Goal: Book appointment/travel/reservation

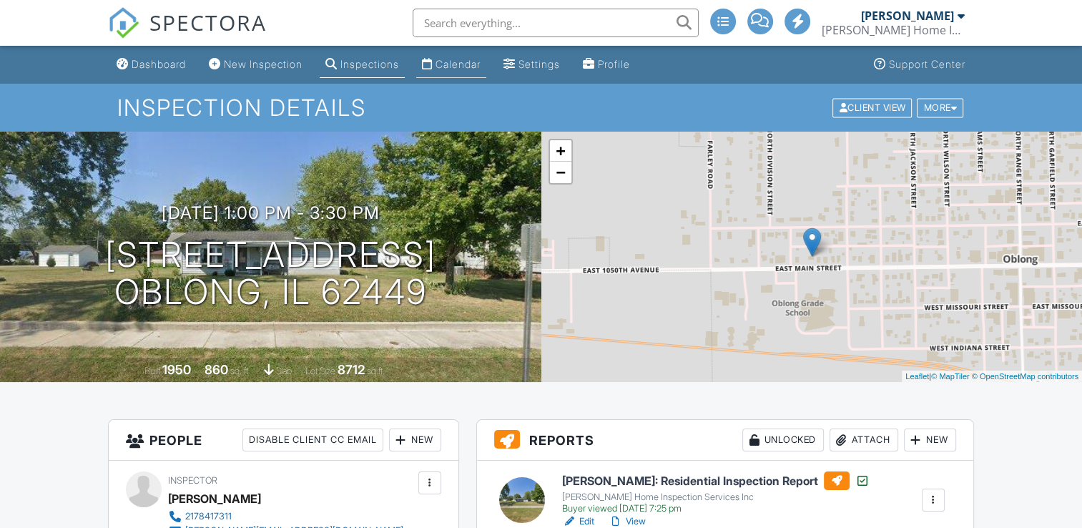
click at [464, 60] on div "Calendar" at bounding box center [457, 64] width 45 height 12
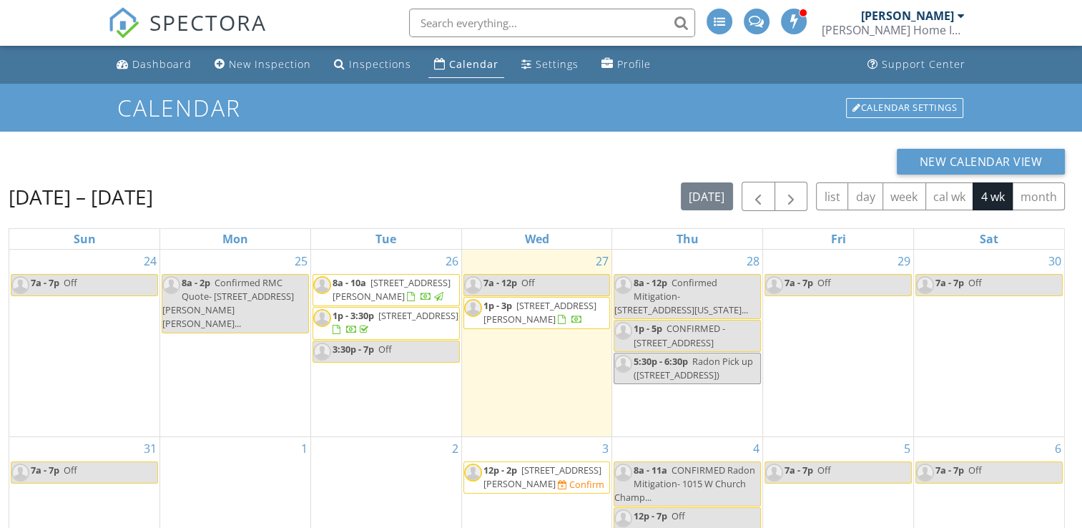
click at [410, 280] on span "[STREET_ADDRESS][PERSON_NAME]" at bounding box center [392, 289] width 118 height 26
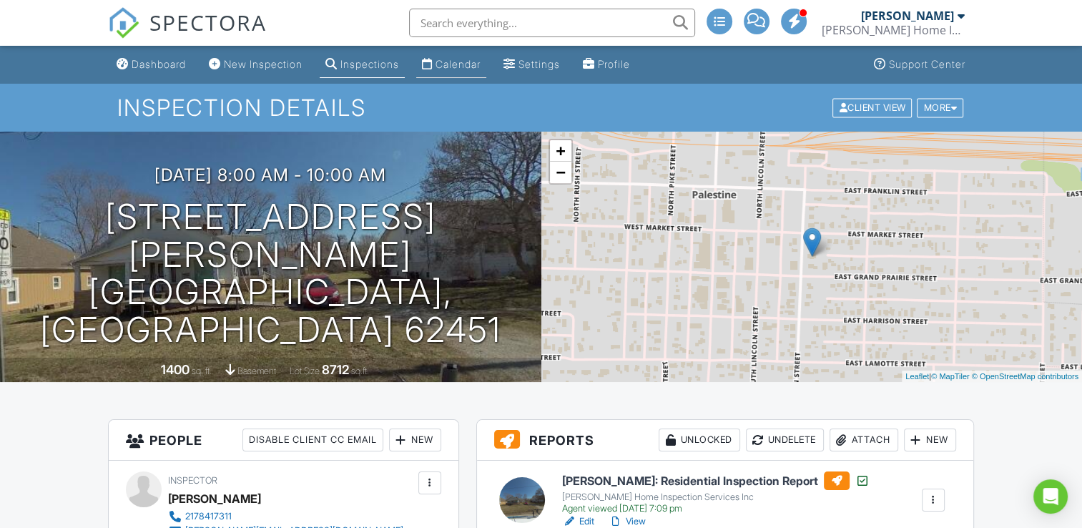
click at [449, 49] on li "Calendar" at bounding box center [451, 65] width 76 height 38
click at [453, 59] on div "Calendar" at bounding box center [457, 64] width 45 height 12
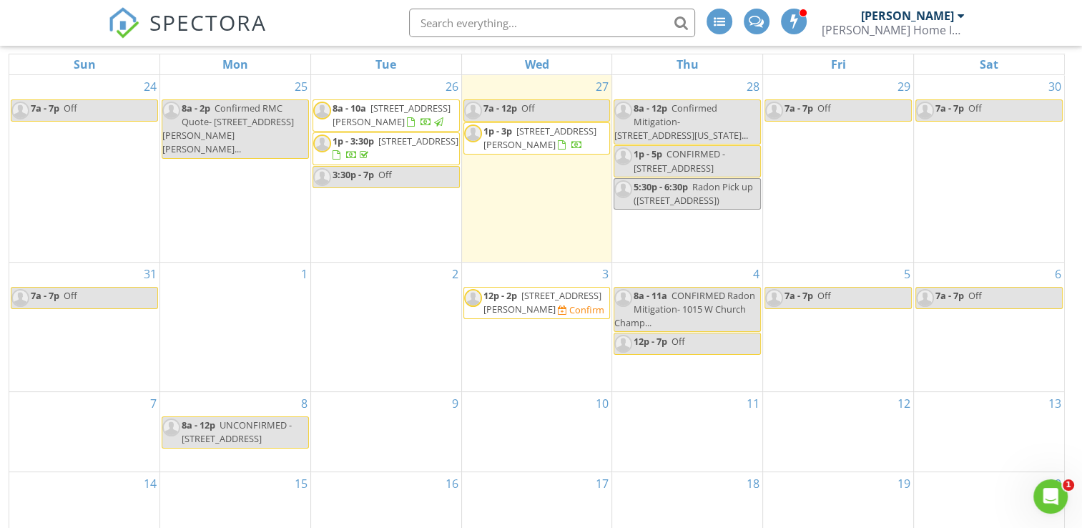
scroll to position [190, 0]
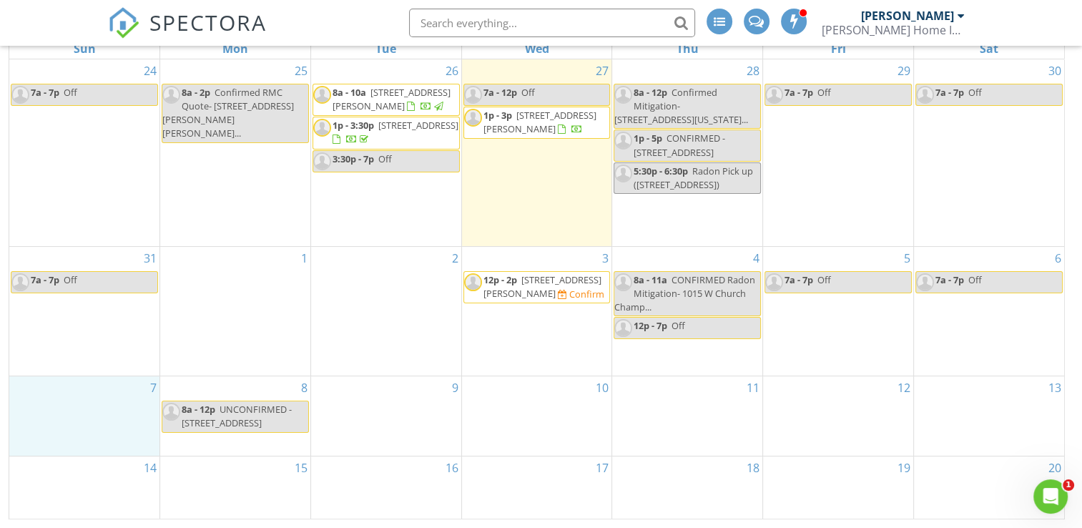
click at [112, 403] on div "7" at bounding box center [84, 415] width 150 height 79
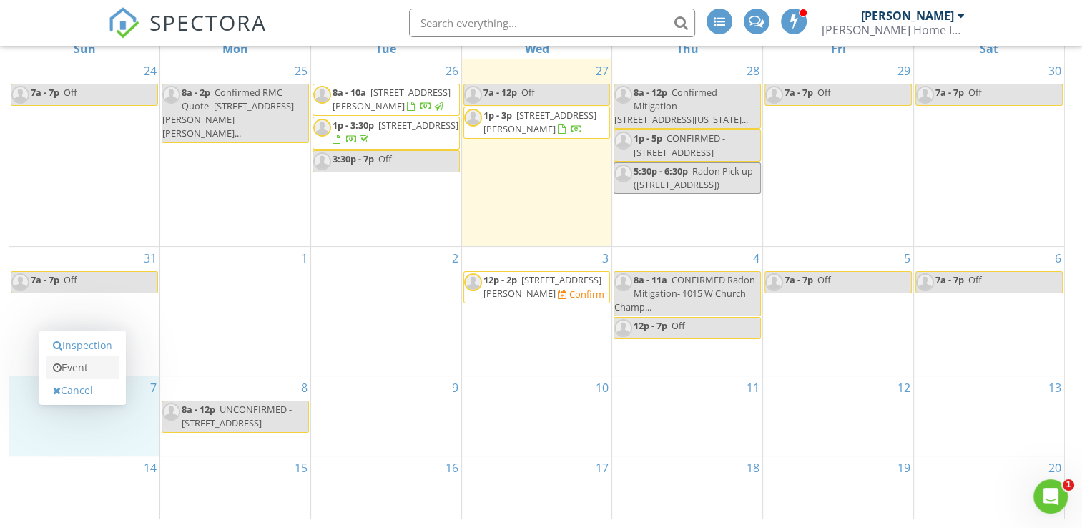
click at [91, 371] on link "Event" at bounding box center [83, 367] width 74 height 23
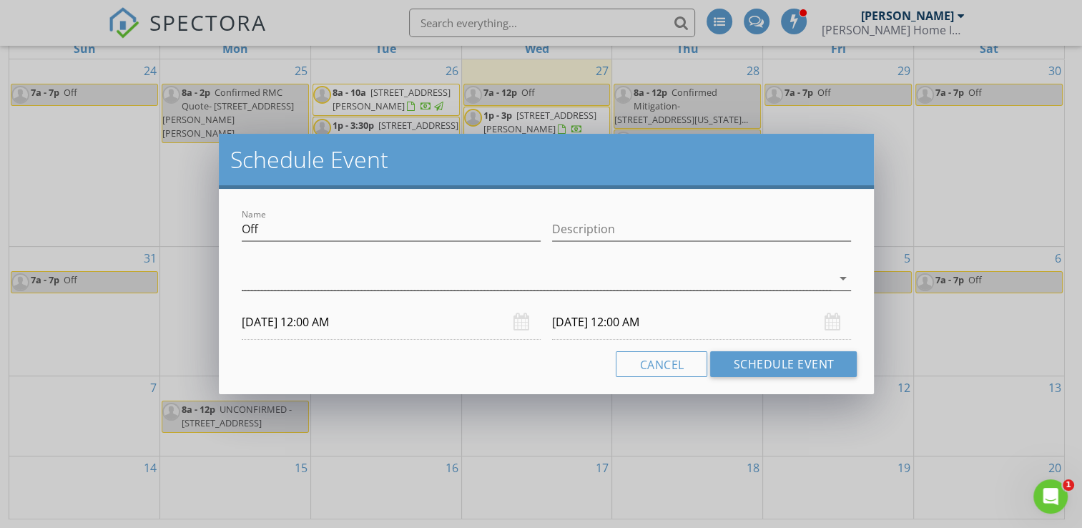
click at [329, 270] on div at bounding box center [537, 279] width 590 height 24
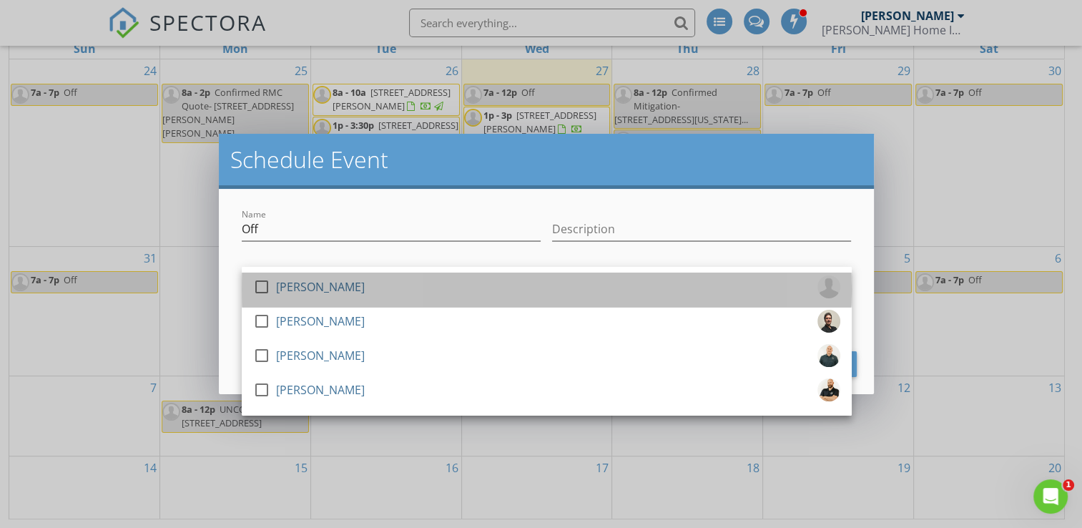
click at [332, 279] on div "[PERSON_NAME]" at bounding box center [320, 286] width 89 height 23
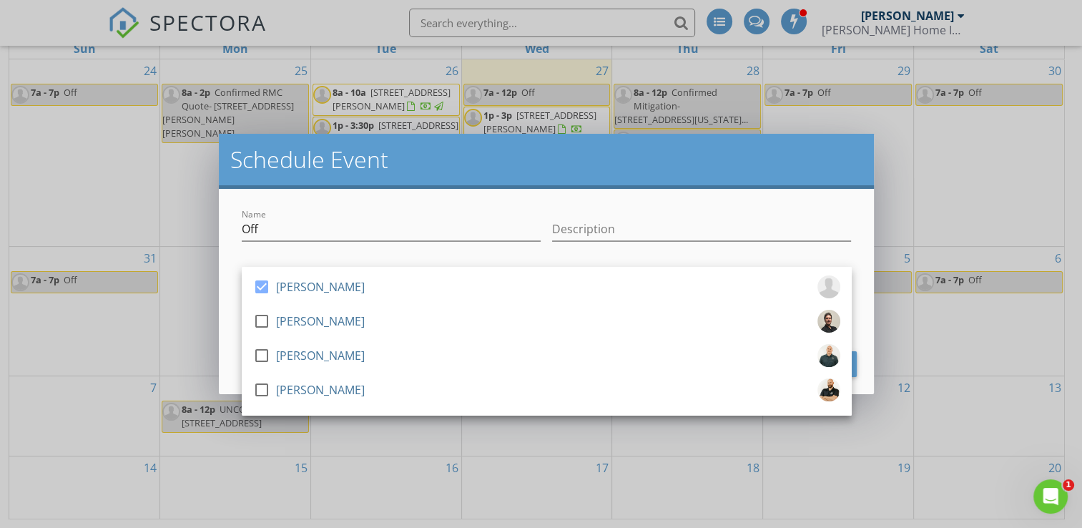
click at [332, 257] on div "check_box Kyle Yealick check_box_outline_blank Riley Carey check_box_outline_bl…" at bounding box center [546, 279] width 621 height 49
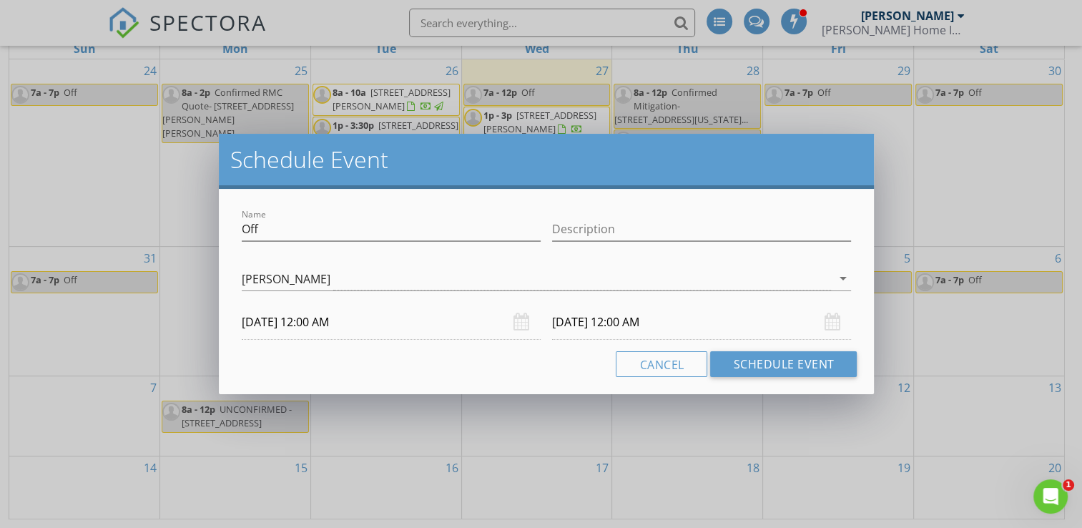
click at [303, 323] on input "09/07/2025 12:00 AM" at bounding box center [391, 322] width 299 height 35
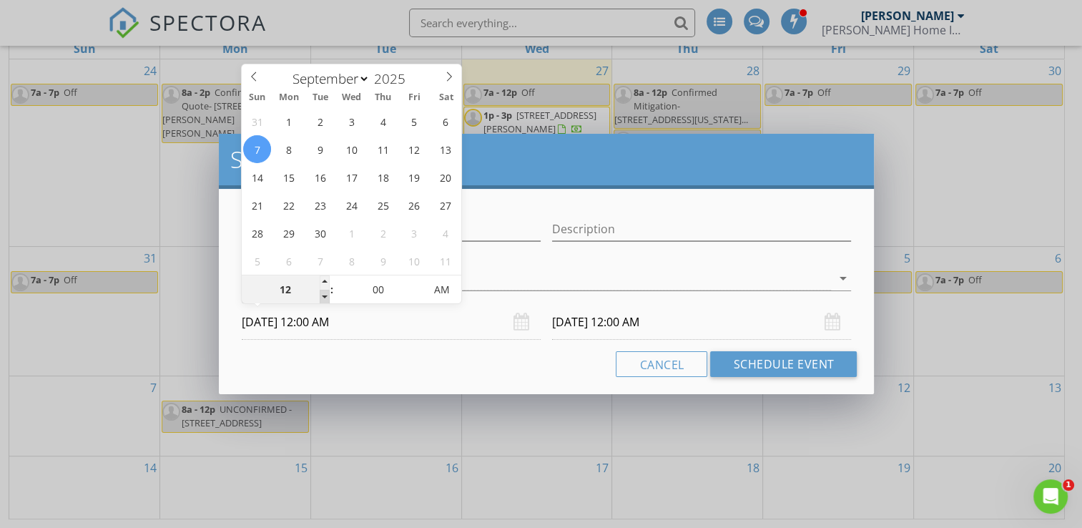
type input "11"
type input "09/07/2025 11:00 PM"
click at [324, 296] on span at bounding box center [325, 297] width 10 height 14
type input "10"
type input "09/07/2025 10:00 PM"
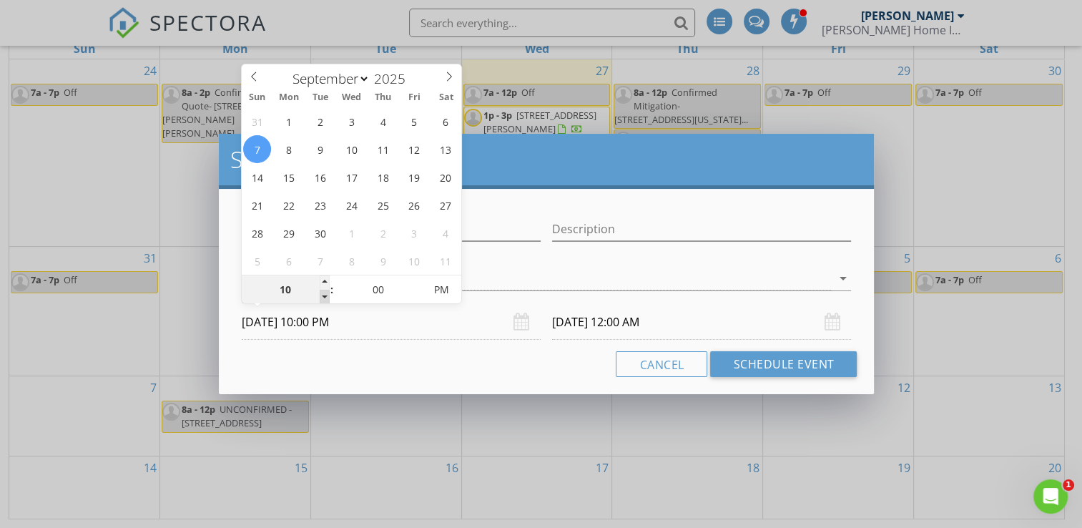
click at [324, 296] on span at bounding box center [325, 297] width 10 height 14
type input "09"
type input "09/07/2025 9:00 PM"
click at [324, 296] on span at bounding box center [325, 297] width 10 height 14
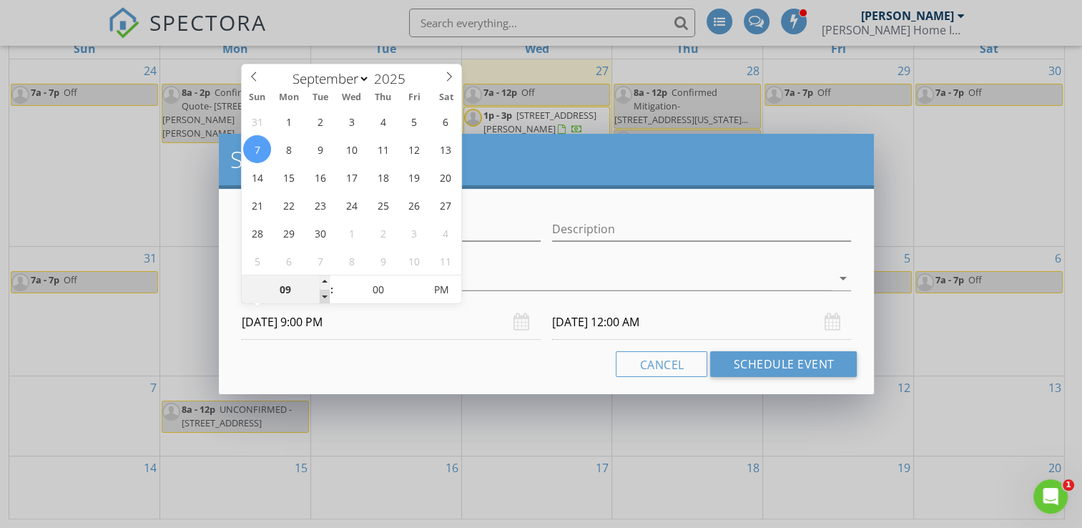
type input "08"
type input "09/07/2025 8:00 PM"
type input "07"
type input "09/07/2025 7:00 PM"
click at [324, 296] on span at bounding box center [325, 297] width 10 height 14
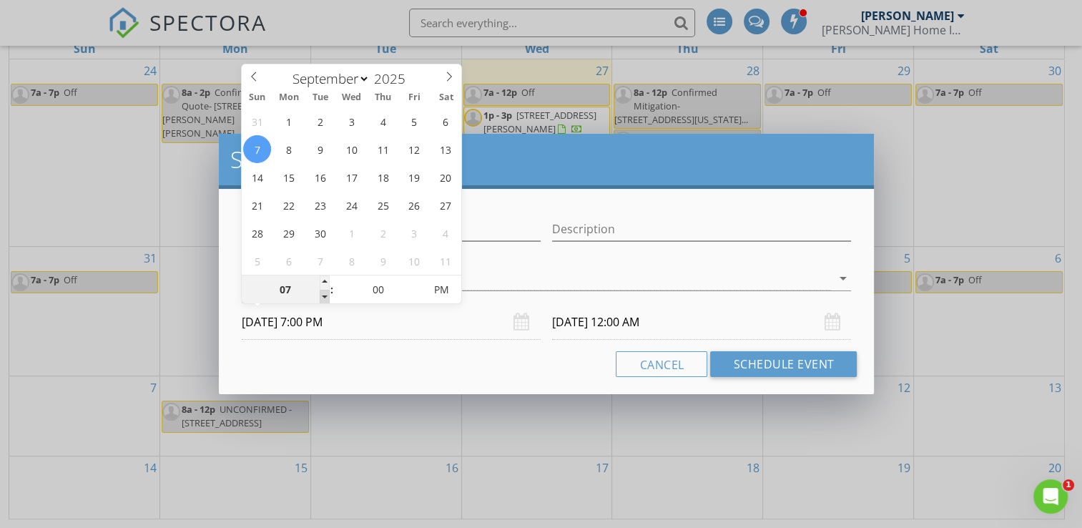
type input "07"
type input "09/08/2025 7:00 PM"
type input "09/07/2025 7:00 AM"
drag, startPoint x: 324, startPoint y: 296, endPoint x: 448, endPoint y: 292, distance: 123.8
click at [448, 292] on span "AM" at bounding box center [441, 289] width 39 height 29
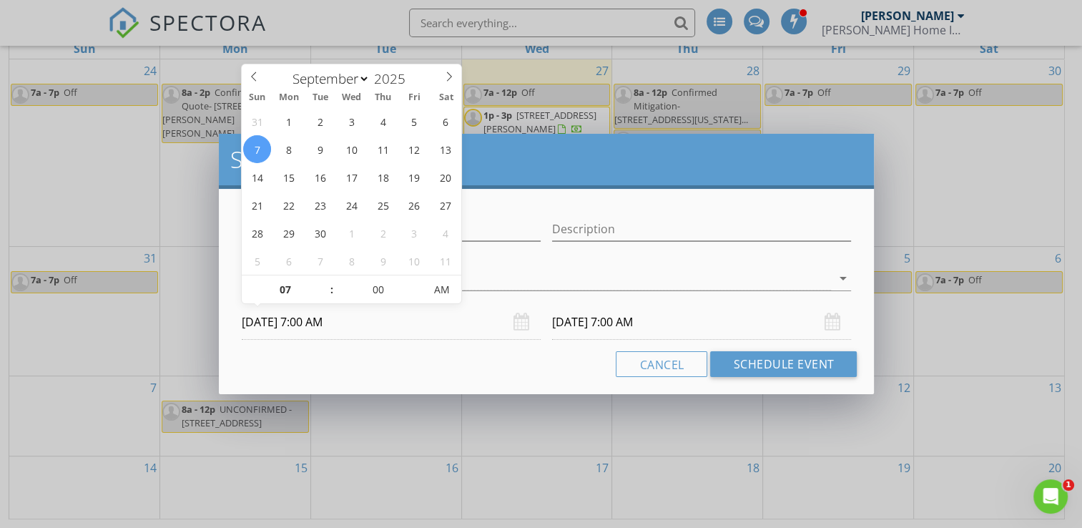
click at [611, 328] on input "09/08/2025 7:00 AM" at bounding box center [701, 322] width 299 height 35
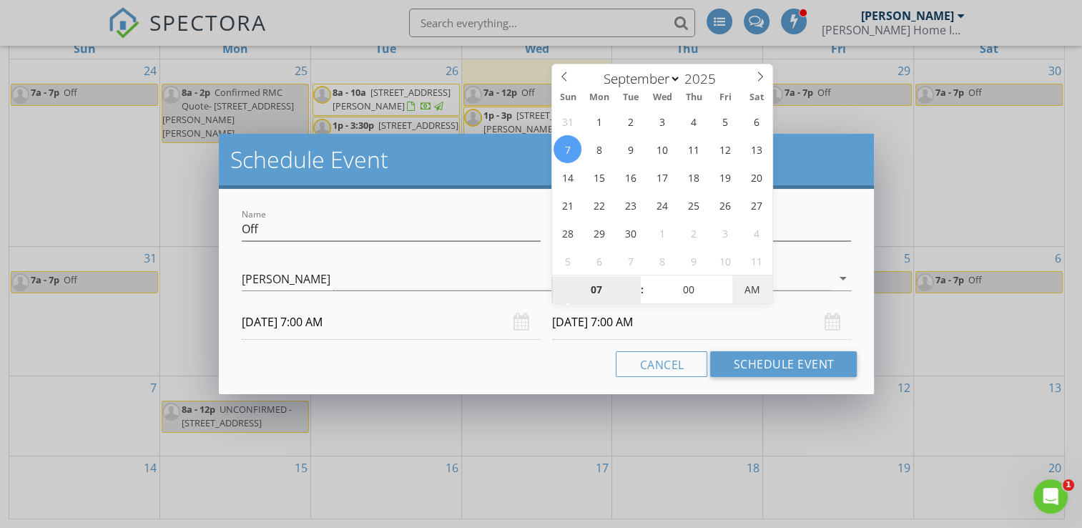
type input "09/07/2025 7:00 PM"
click at [744, 296] on span "PM" at bounding box center [751, 289] width 39 height 29
click at [738, 365] on button "Schedule Event" at bounding box center [783, 364] width 147 height 26
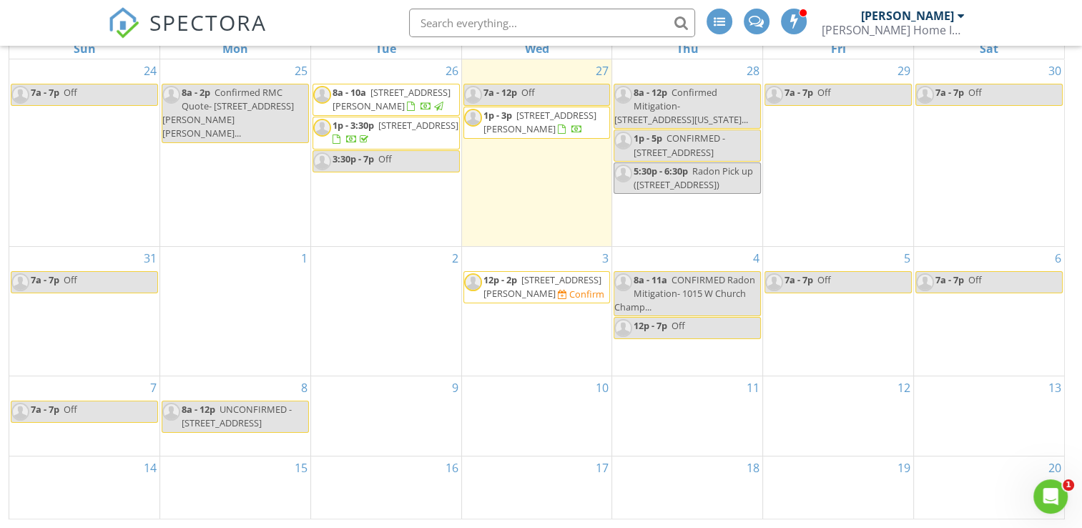
click at [564, 282] on span "[STREET_ADDRESS][PERSON_NAME]" at bounding box center [542, 286] width 118 height 26
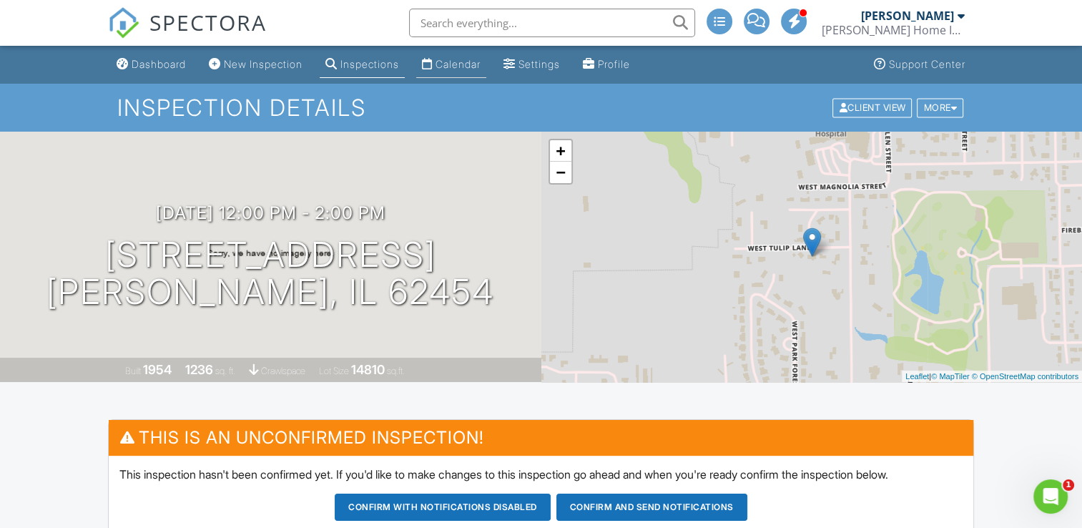
click at [486, 74] on link "Calendar" at bounding box center [451, 64] width 70 height 26
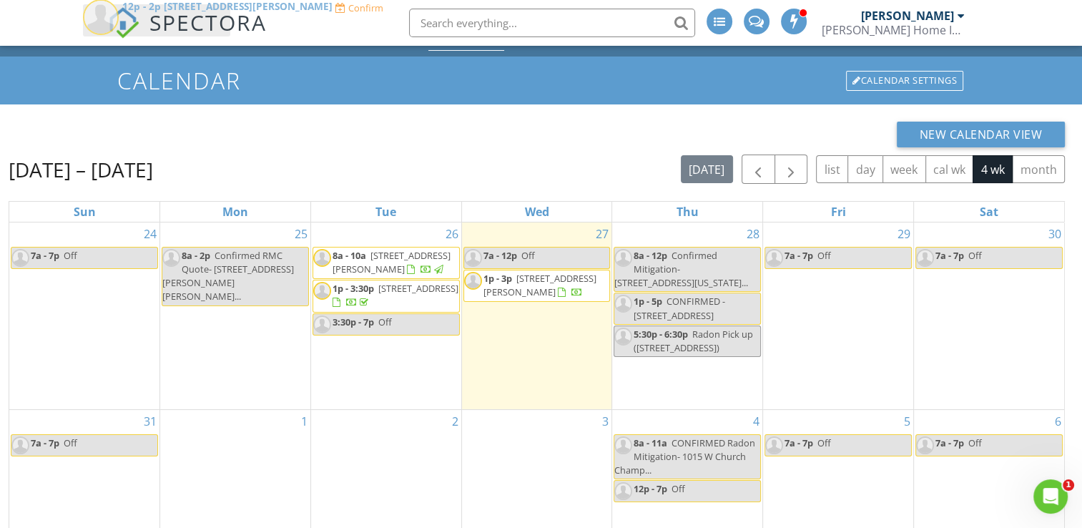
scroll to position [13, 0]
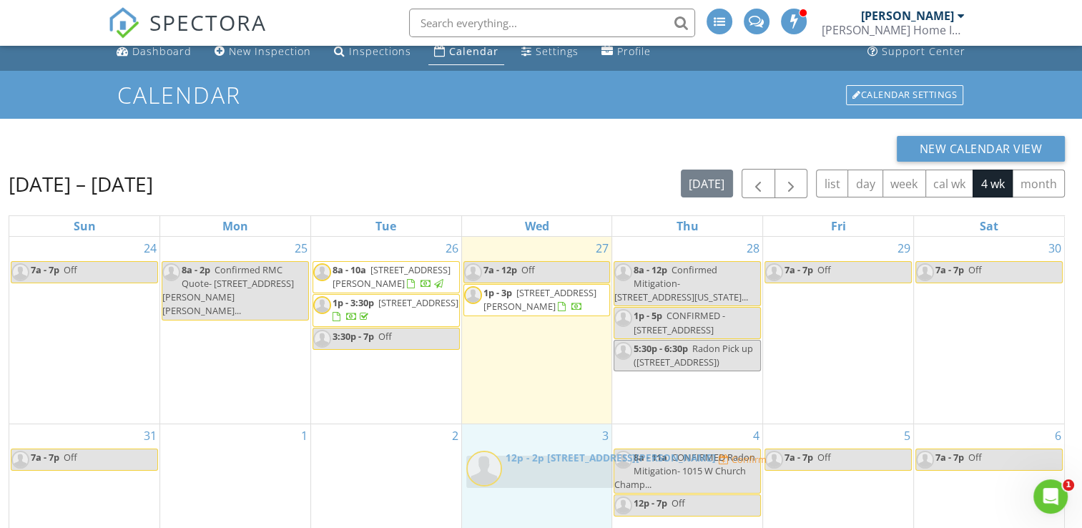
click at [486, 456] on img at bounding box center [484, 469] width 36 height 36
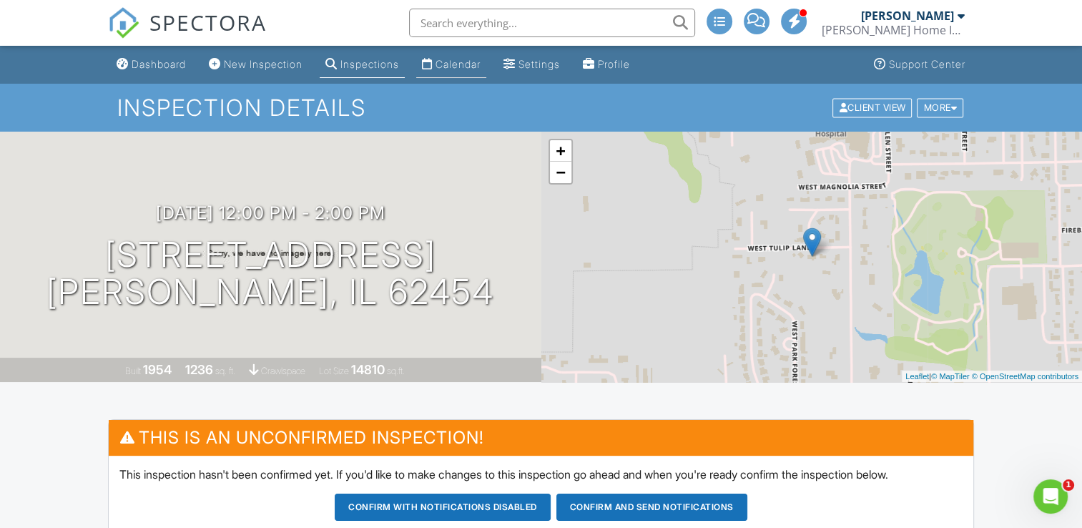
click at [448, 78] on li "Calendar" at bounding box center [451, 65] width 76 height 38
click at [433, 64] on div "Calendar" at bounding box center [427, 63] width 11 height 11
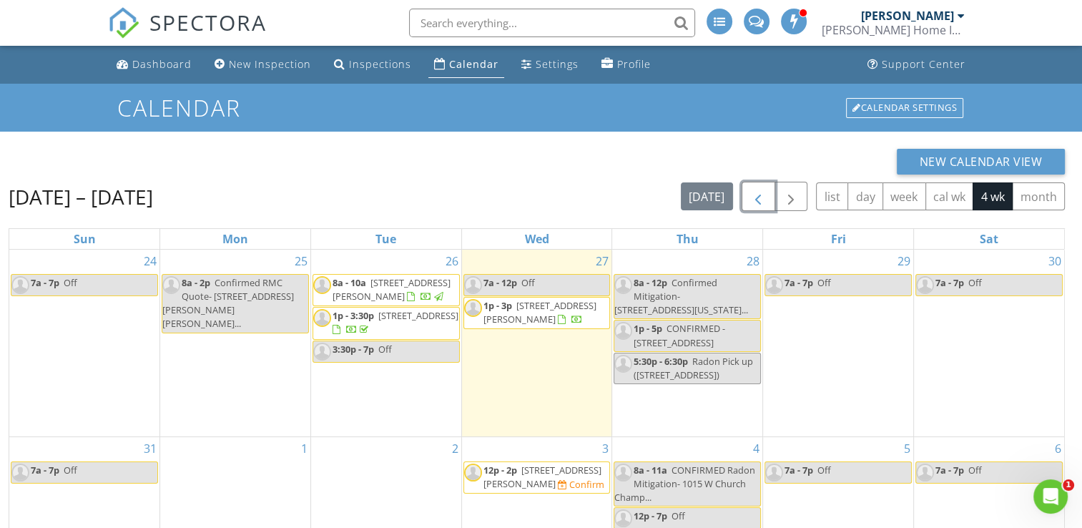
click at [761, 200] on span "button" at bounding box center [757, 196] width 17 height 17
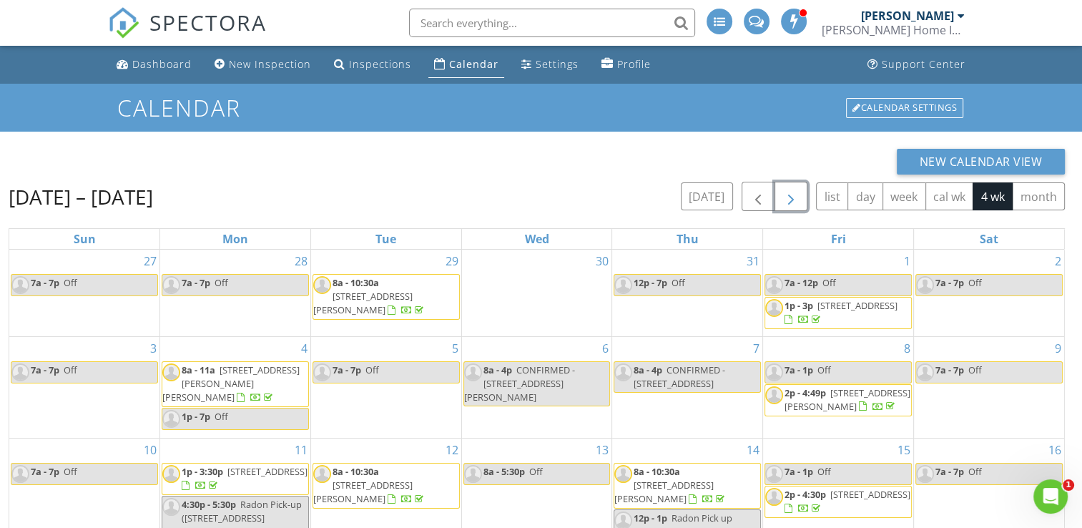
click at [796, 199] on span "button" at bounding box center [790, 196] width 17 height 17
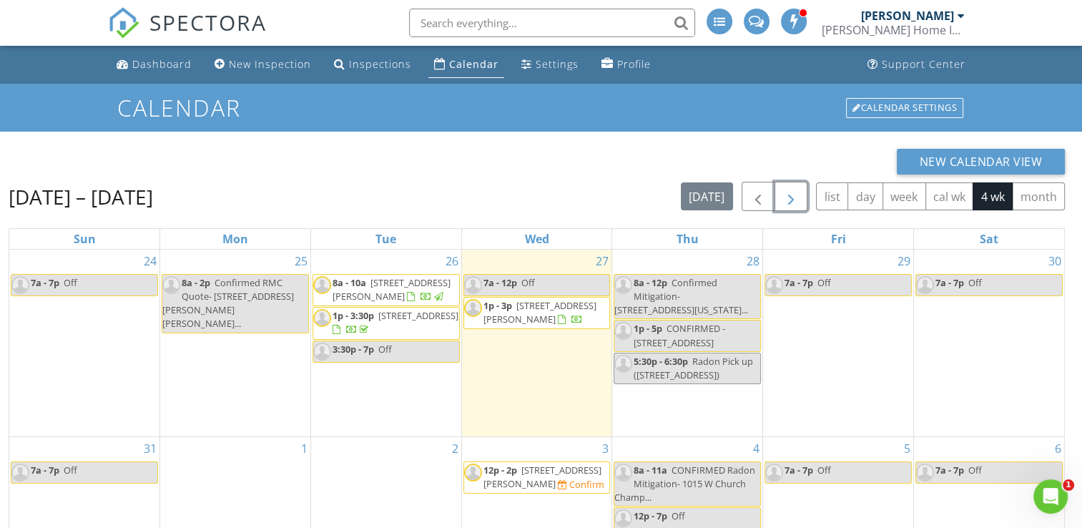
scroll to position [72, 0]
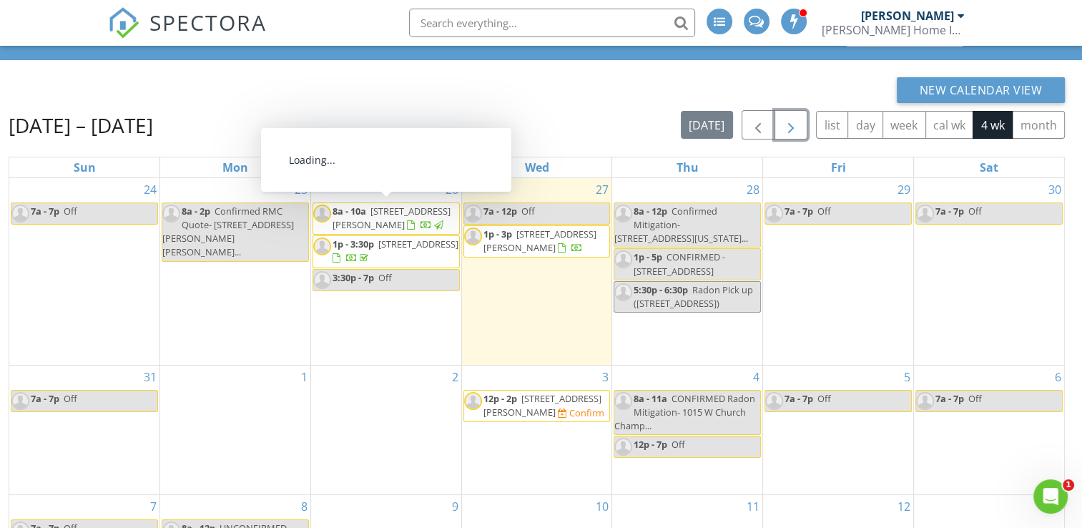
click at [377, 208] on span "104 S Jackson St, Palestine 62451" at bounding box center [392, 218] width 118 height 26
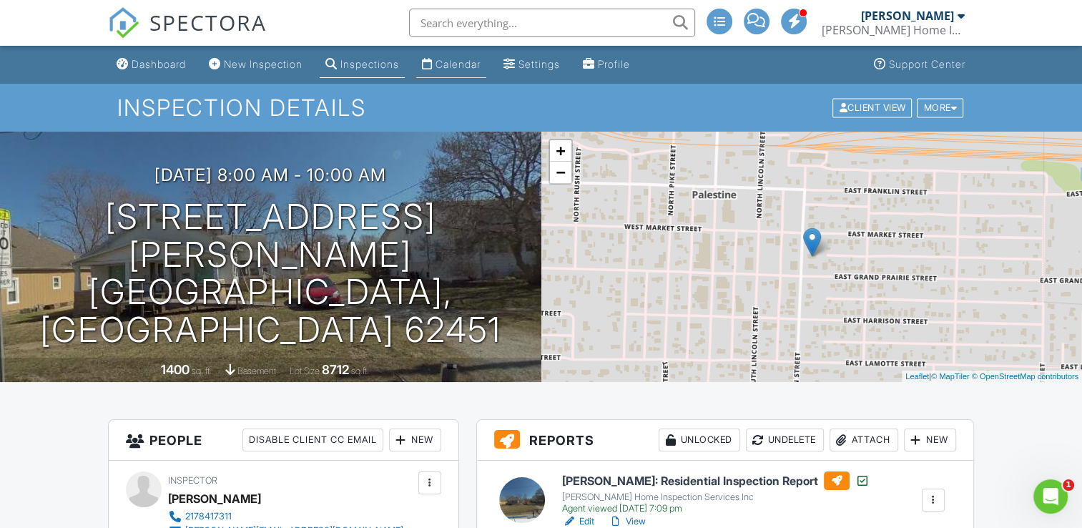
click at [465, 67] on div "Calendar" at bounding box center [457, 64] width 45 height 12
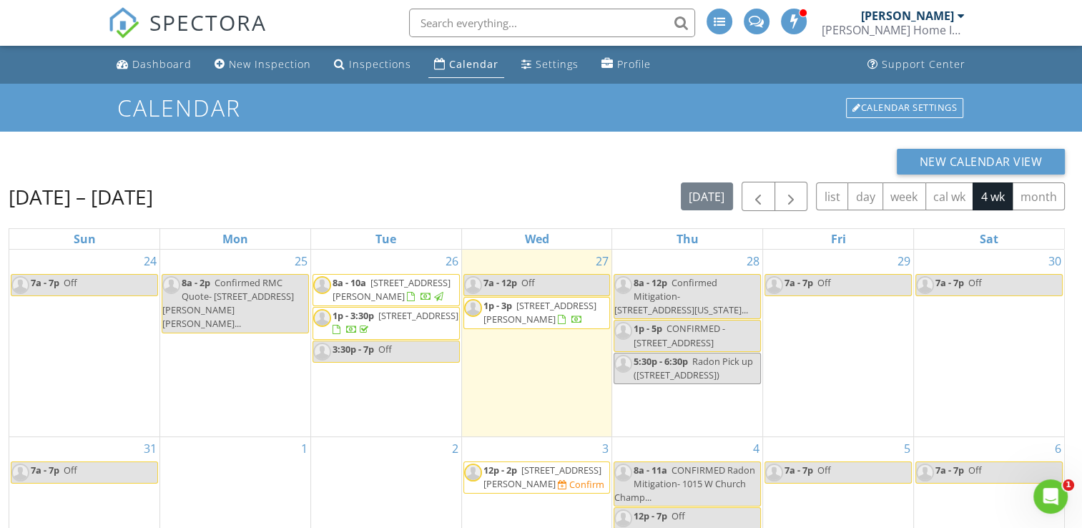
click at [415, 312] on span "609 W Main St, Oblong 62449" at bounding box center [418, 315] width 80 height 13
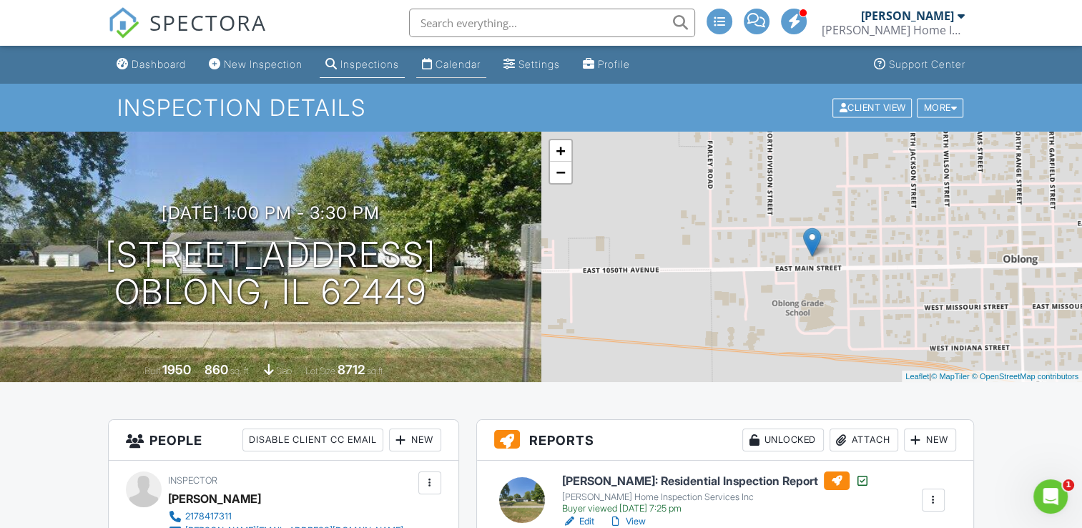
click at [455, 64] on div "Calendar" at bounding box center [457, 64] width 45 height 12
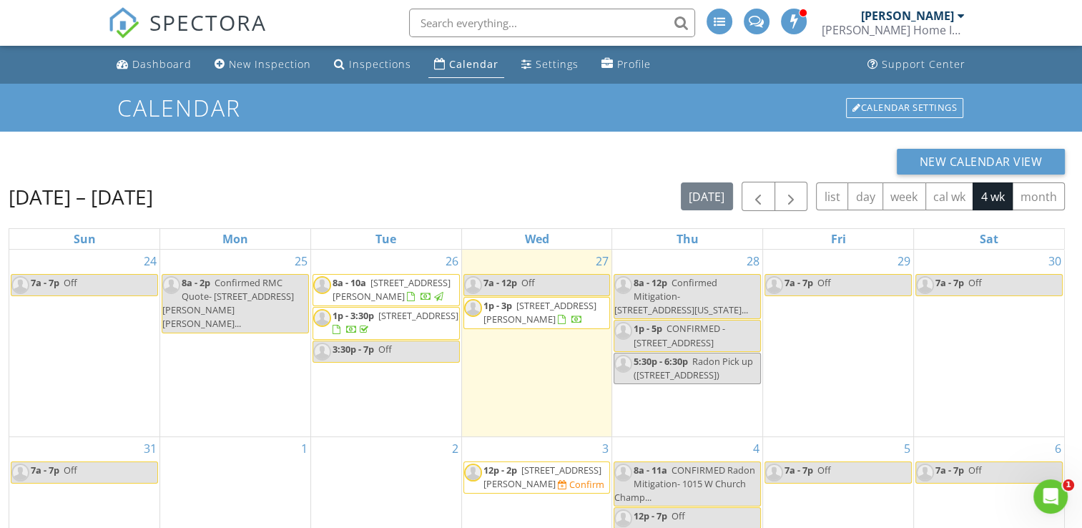
click at [574, 302] on span "1p - 3p [STREET_ADDRESS][PERSON_NAME]" at bounding box center [537, 313] width 146 height 28
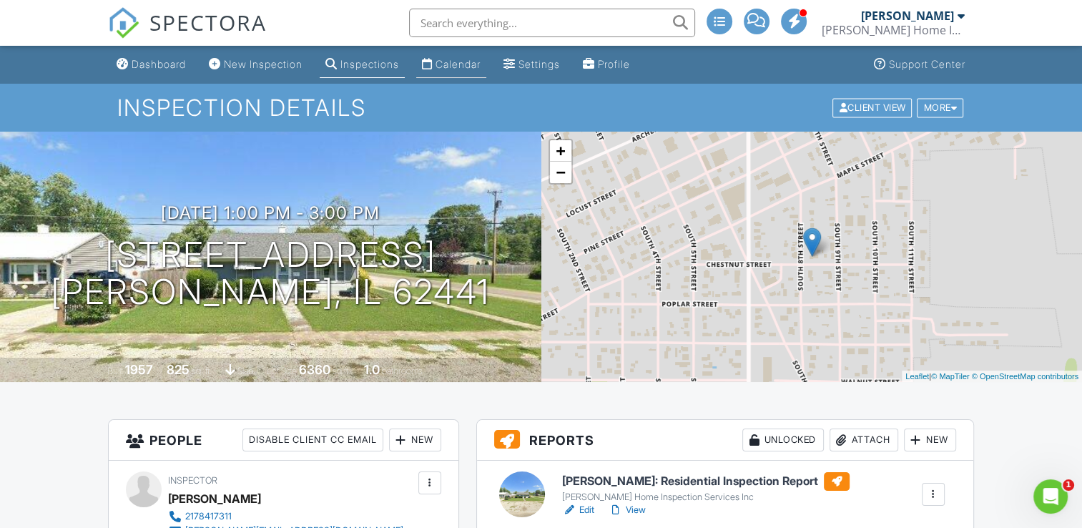
click at [458, 61] on div "Calendar" at bounding box center [457, 64] width 45 height 12
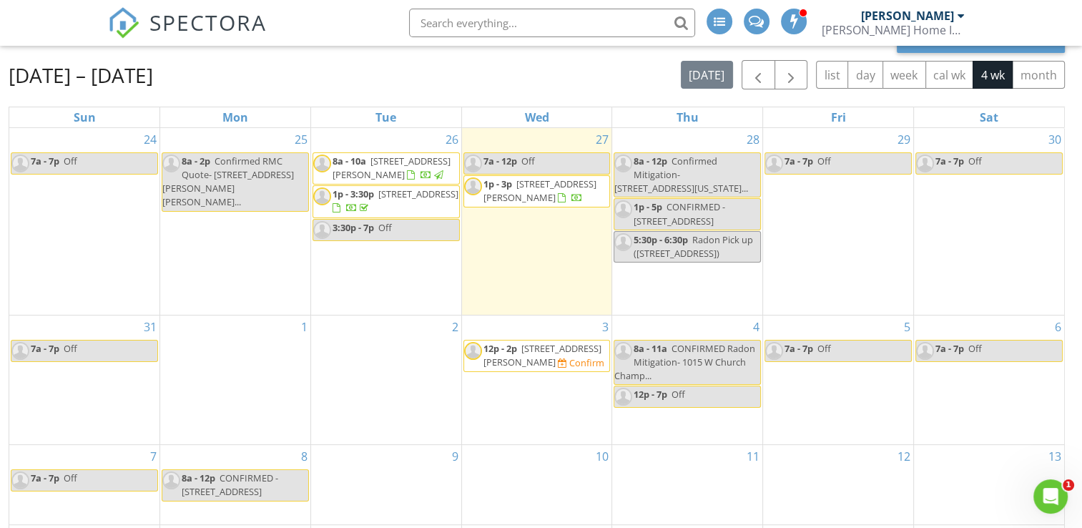
scroll to position [119, 0]
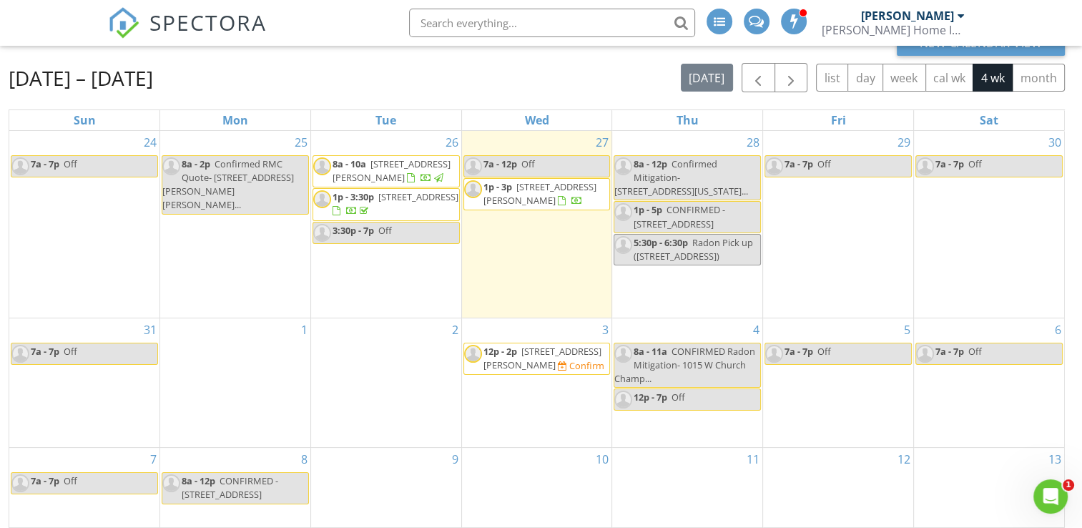
click at [561, 182] on span "421 S 8th St , Marshall 62441" at bounding box center [539, 193] width 113 height 26
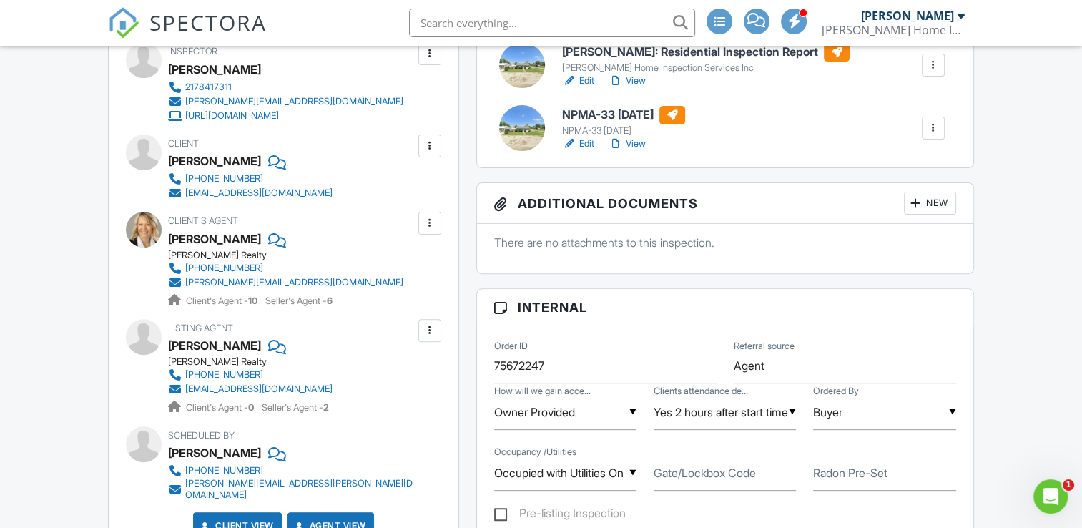
scroll to position [358, 0]
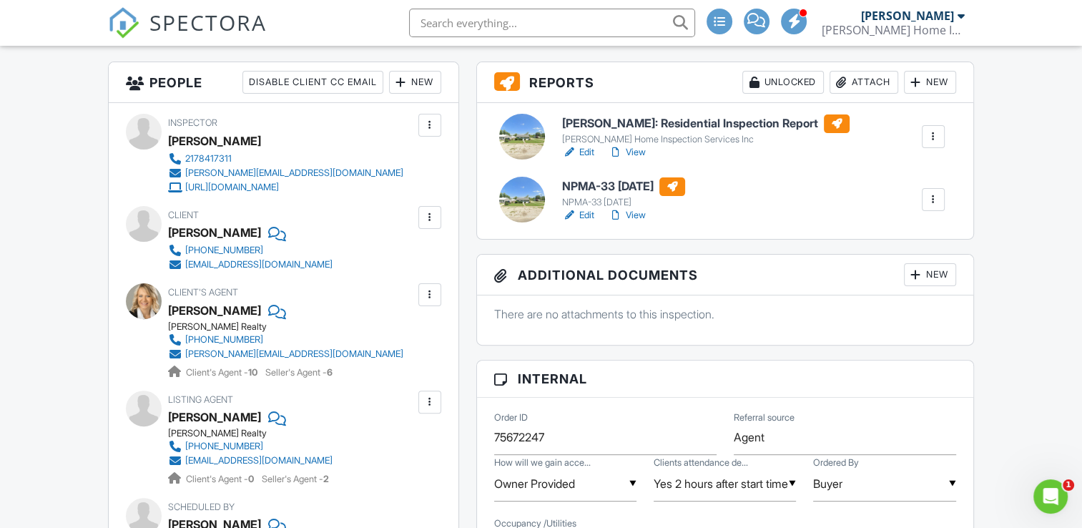
click at [139, 296] on div at bounding box center [144, 301] width 36 height 36
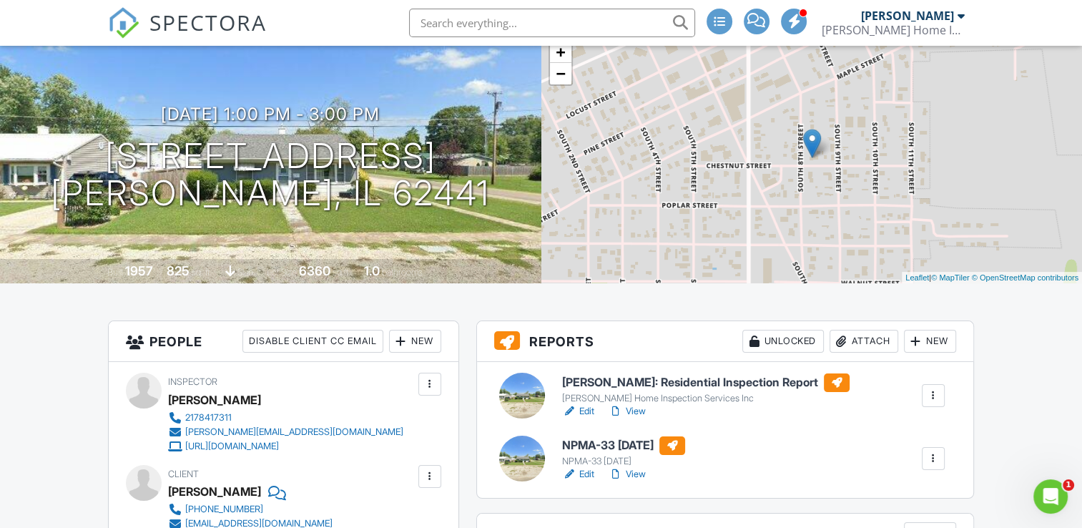
scroll to position [0, 0]
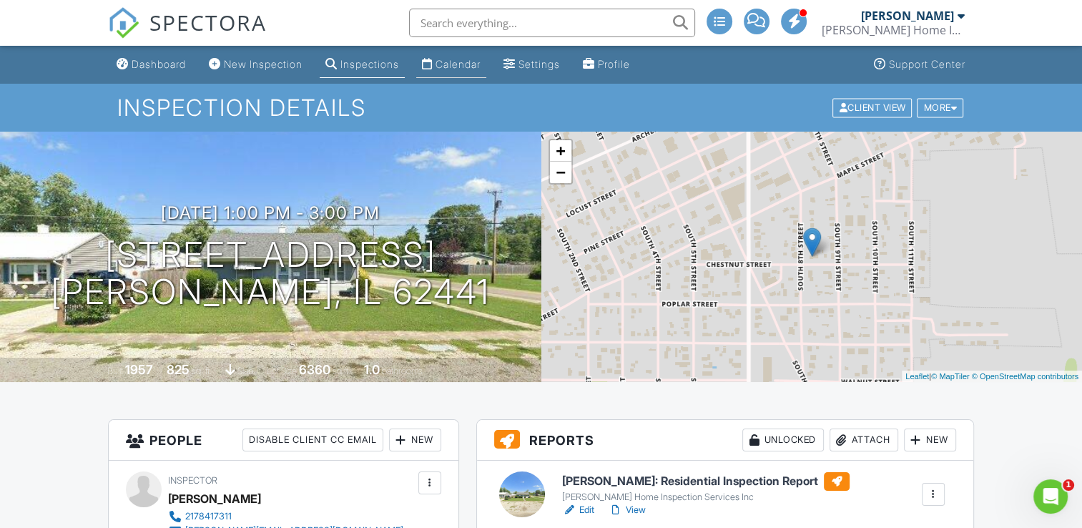
click at [433, 66] on div "Calendar" at bounding box center [427, 63] width 11 height 11
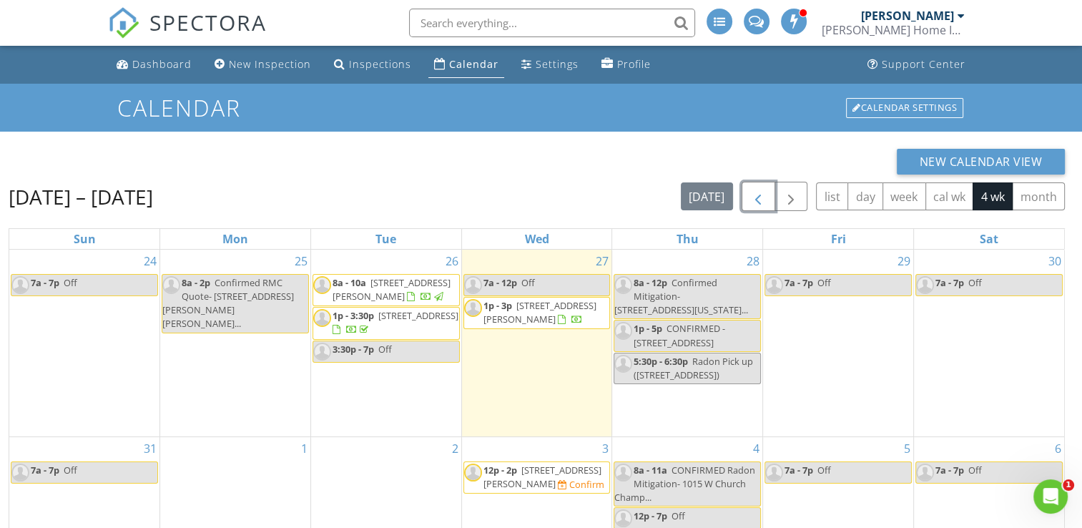
click at [747, 201] on button "button" at bounding box center [759, 196] width 34 height 29
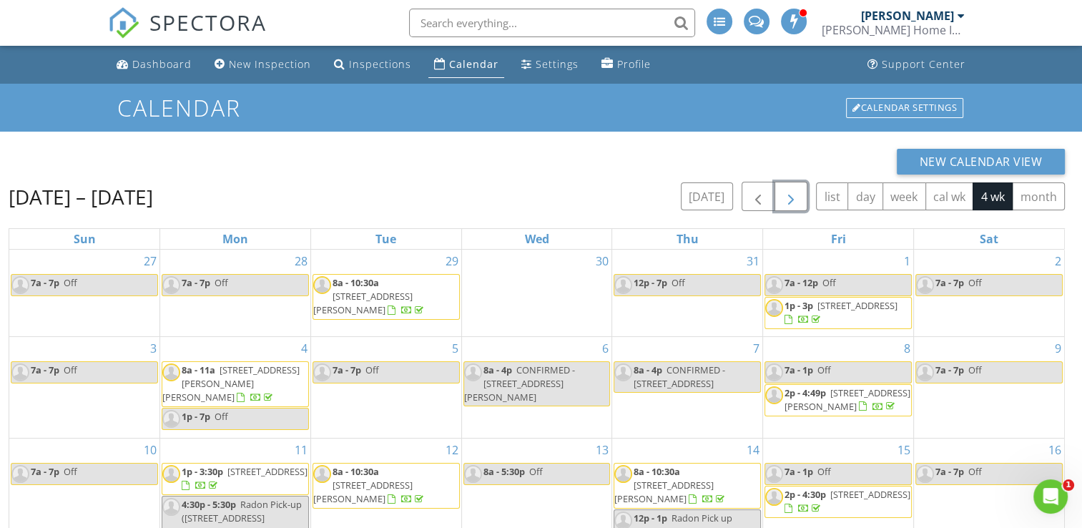
click at [790, 192] on span "button" at bounding box center [790, 196] width 17 height 17
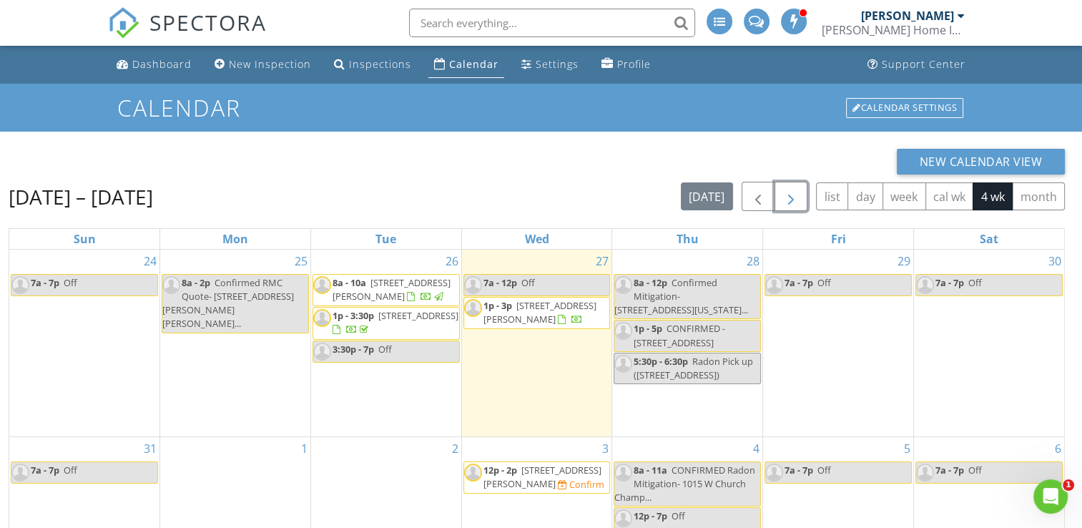
click at [257, 302] on div "8a - 2p Confirmed RMC Quote- [STREET_ADDRESS][PERSON_NAME][PERSON_NAME]..." at bounding box center [235, 303] width 146 height 55
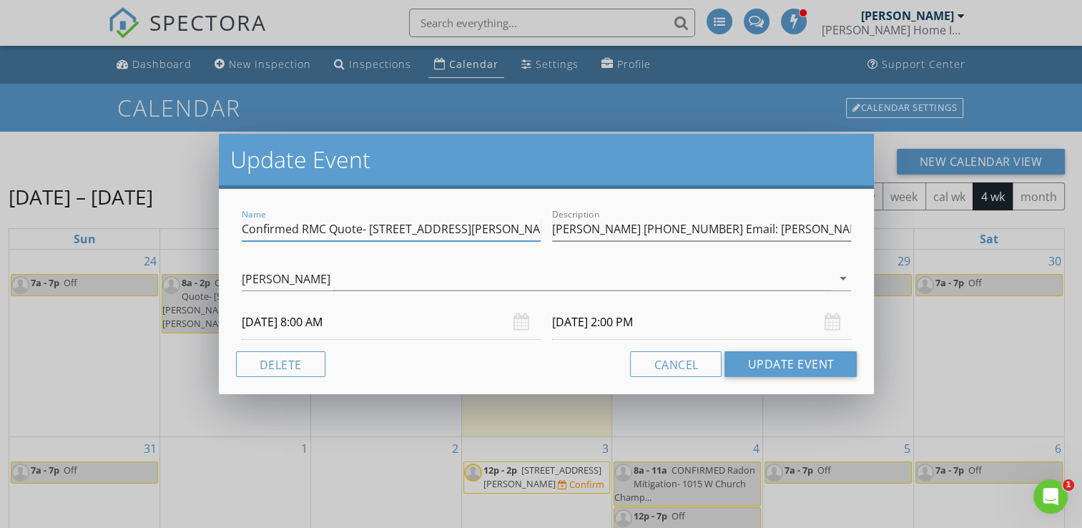
scroll to position [0, 7]
drag, startPoint x: 368, startPoint y: 226, endPoint x: 546, endPoint y: 232, distance: 178.9
click at [546, 232] on div "Name Confirmed RMC Quote- [STREET_ADDRESS][PERSON_NAME][PERSON_NAME] Descriptio…" at bounding box center [546, 230] width 621 height 49
click at [666, 356] on button "Cancel" at bounding box center [676, 364] width 92 height 26
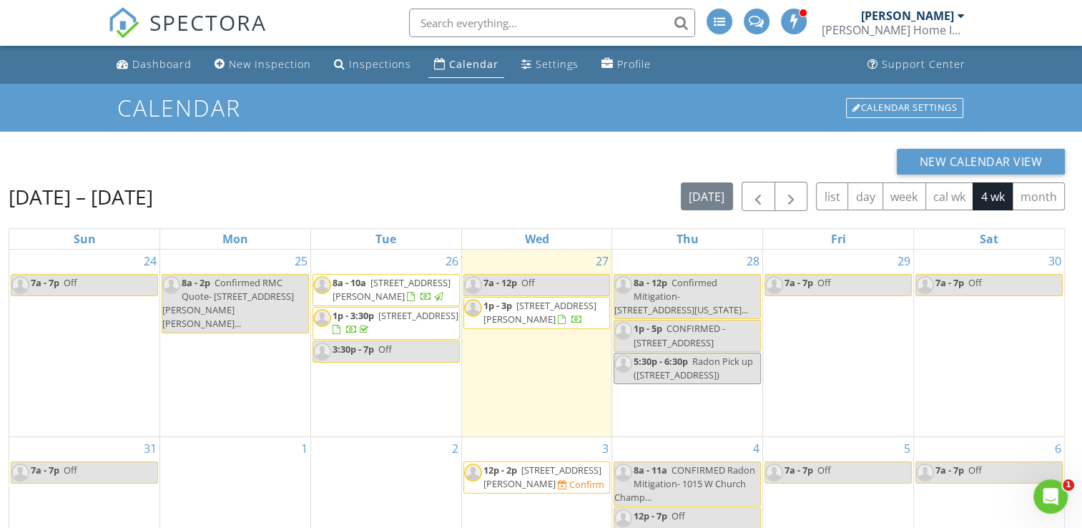
click at [741, 196] on div "[DATE] list day week cal wk 4 wk month" at bounding box center [873, 196] width 384 height 29
click at [749, 196] on button "button" at bounding box center [759, 196] width 34 height 29
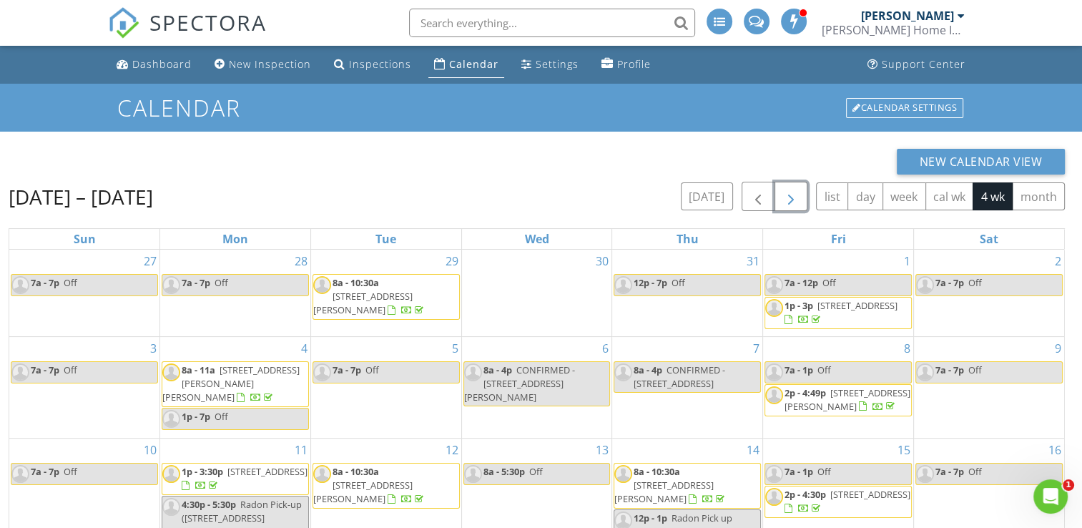
click at [801, 204] on button "button" at bounding box center [791, 196] width 34 height 29
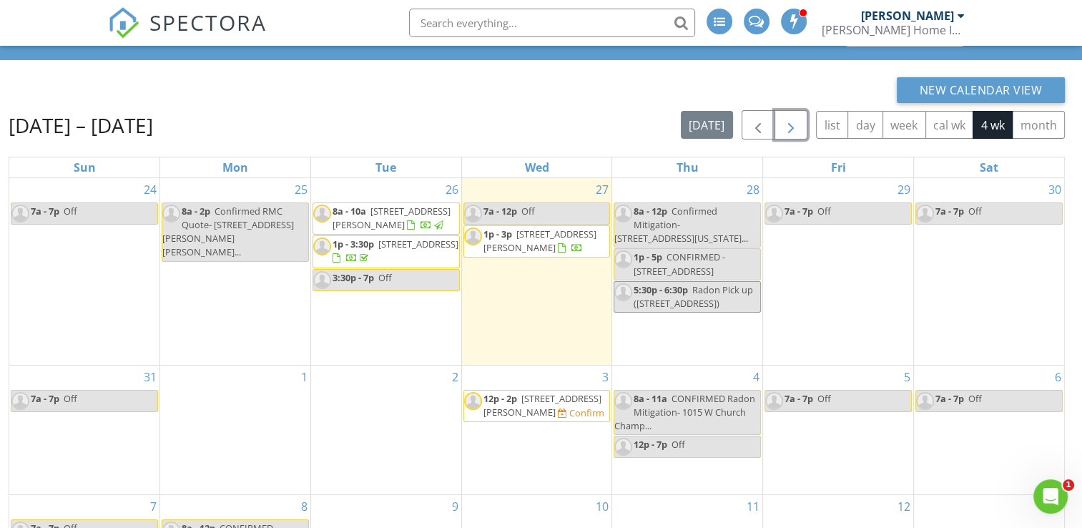
scroll to position [143, 0]
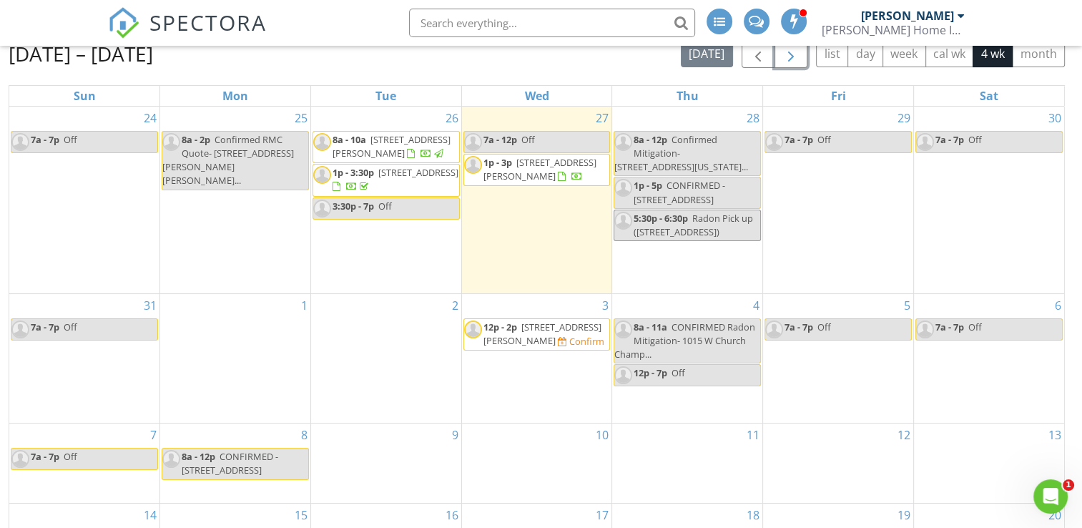
click at [526, 325] on span "1007 W Tulip Ln, Robinson 62454" at bounding box center [542, 333] width 118 height 26
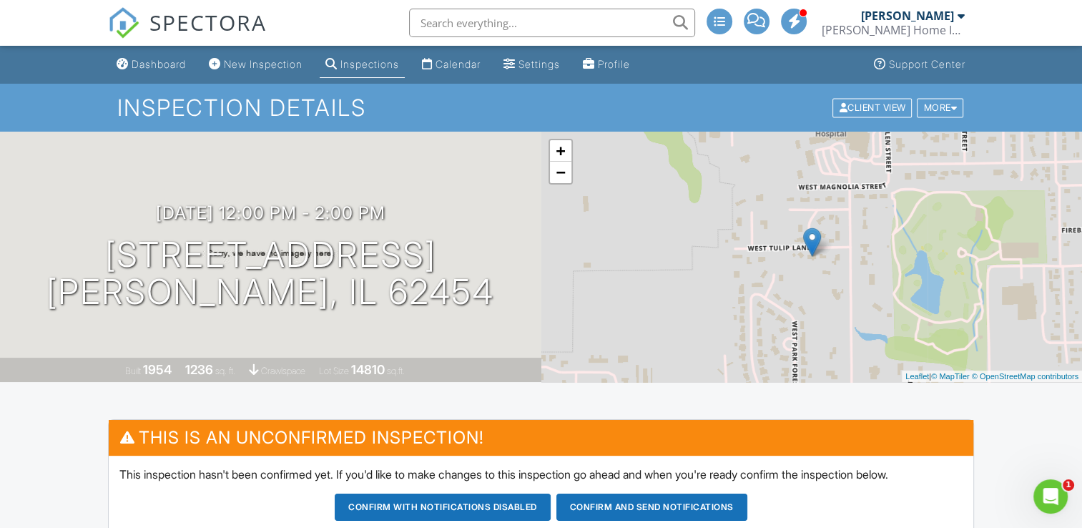
click at [203, 152] on div "09/03/2025 12:00 pm - 2:00 pm 1007 W Tulip Ln Robinson, IL 62454 Built 1954 123…" at bounding box center [270, 257] width 541 height 250
click at [478, 61] on div "Calendar" at bounding box center [457, 64] width 45 height 12
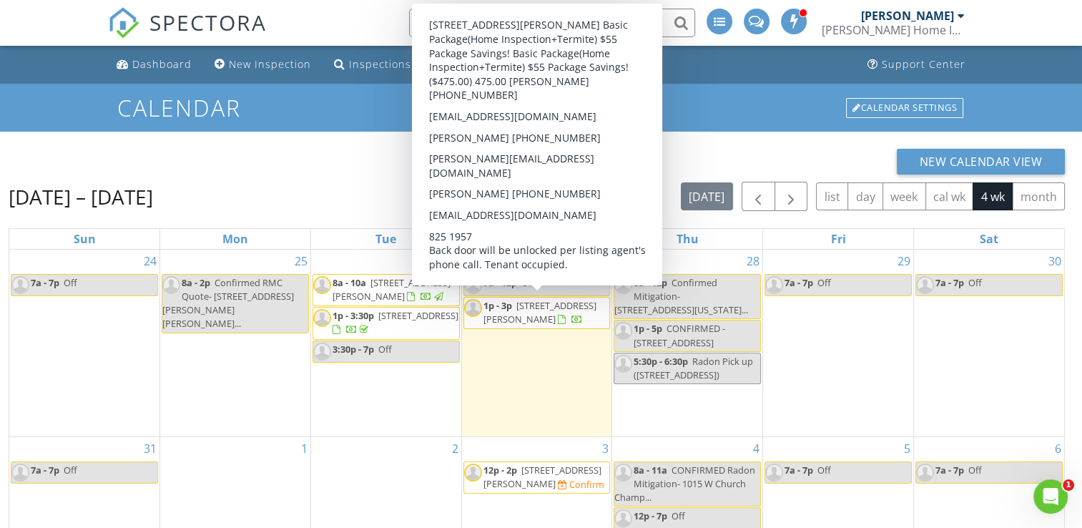
click at [594, 307] on span "1p - 3p [STREET_ADDRESS][PERSON_NAME]" at bounding box center [537, 313] width 146 height 28
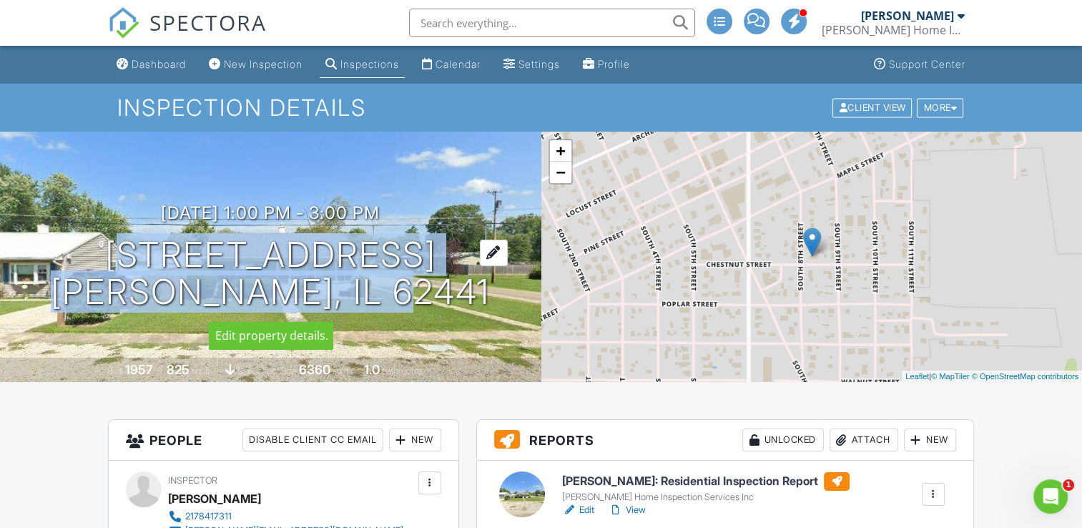
drag, startPoint x: 134, startPoint y: 261, endPoint x: 435, endPoint y: 292, distance: 301.9
click at [435, 292] on h1 "[STREET_ADDRESS] [PERSON_NAME], IL 62441" at bounding box center [270, 274] width 439 height 76
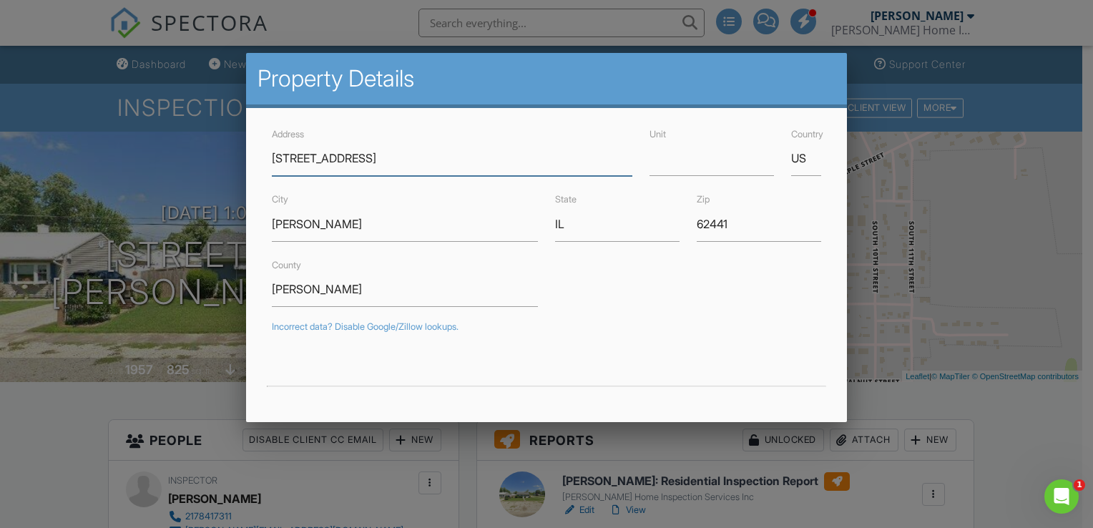
drag, startPoint x: 435, startPoint y: 292, endPoint x: 318, endPoint y: 157, distance: 178.5
